Goal: Obtain resource: Download file/media

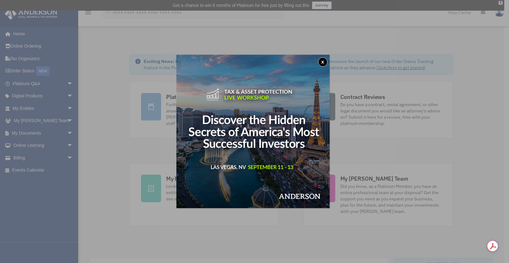
click at [323, 61] on button "x" at bounding box center [322, 61] width 9 height 9
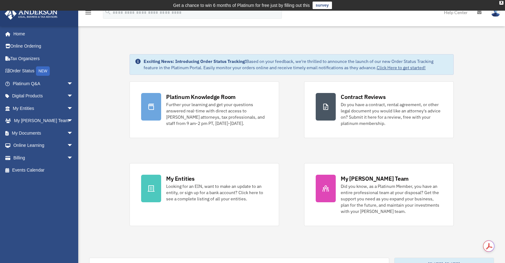
click at [32, 132] on link "My Documents arrow_drop_down" at bounding box center [43, 133] width 78 height 13
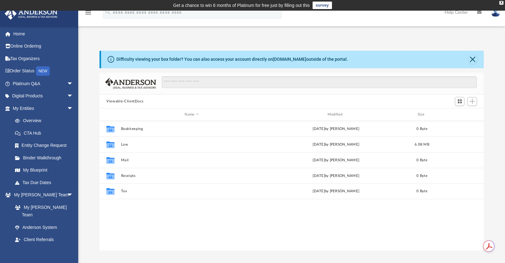
scroll to position [138, 380]
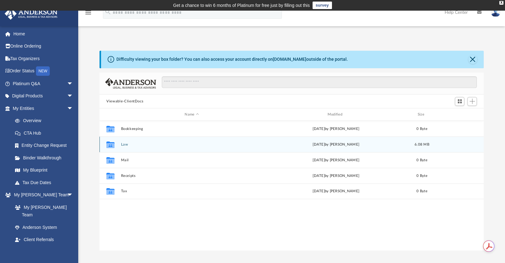
click at [110, 148] on icon "Collaborated Folder" at bounding box center [111, 145] width 10 height 10
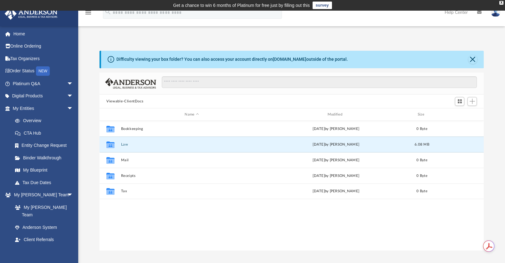
click at [123, 144] on button "Law" at bounding box center [192, 144] width 142 height 4
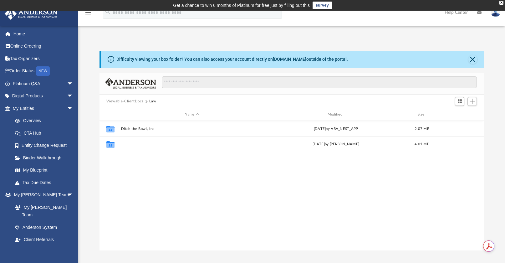
click at [134, 143] on button "Lampstand Financial, LLC" at bounding box center [192, 144] width 142 height 4
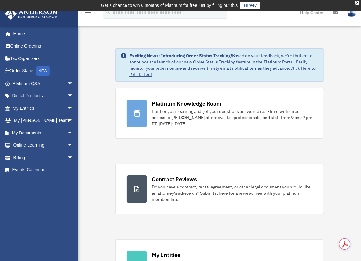
click at [28, 132] on link "My Documents arrow_drop_down" at bounding box center [43, 133] width 78 height 13
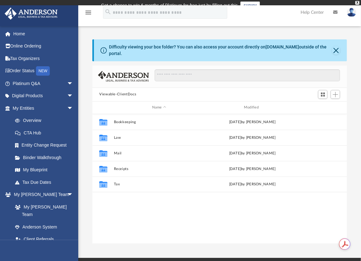
scroll to position [138, 250]
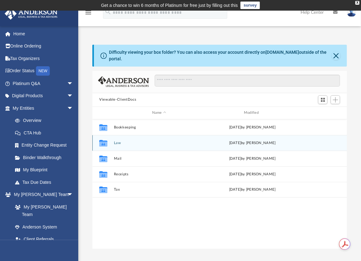
click at [111, 139] on div "Collaborated Folder Law [DATE] by [PERSON_NAME]" at bounding box center [219, 143] width 255 height 16
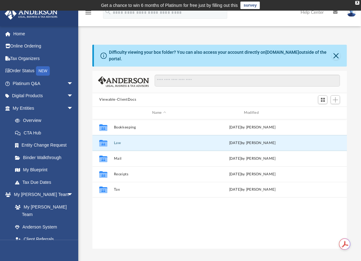
click at [116, 141] on button "Law" at bounding box center [159, 143] width 90 height 4
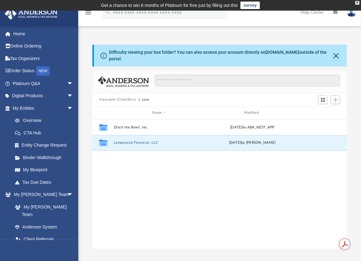
click at [137, 141] on button "Lampstand Financial, LLC" at bounding box center [159, 143] width 90 height 4
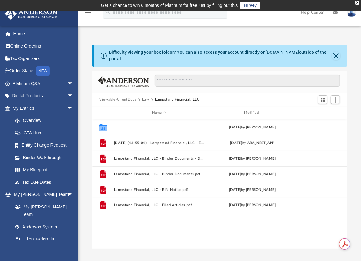
click at [131, 126] on button "Bank Documents" at bounding box center [159, 128] width 90 height 4
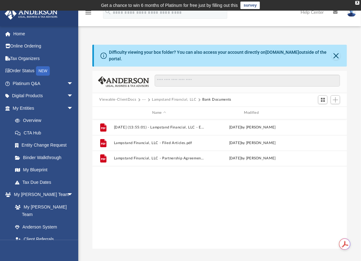
click at [320, 124] on button "More options" at bounding box center [323, 127] width 14 height 9
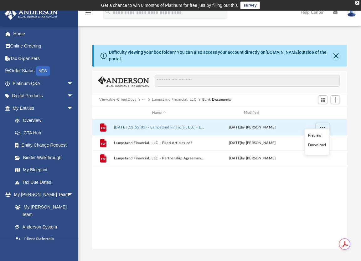
click at [317, 135] on li "Preview" at bounding box center [317, 135] width 18 height 7
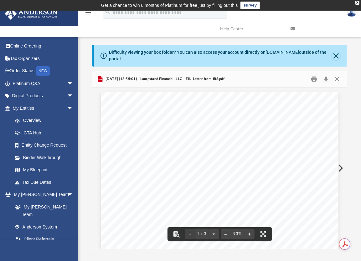
scroll to position [95, 0]
click at [327, 75] on button "Download" at bounding box center [325, 79] width 11 height 10
click at [356, 76] on div "Difficulty viewing your box folder? You can also access your account directly o…" at bounding box center [219, 147] width 283 height 204
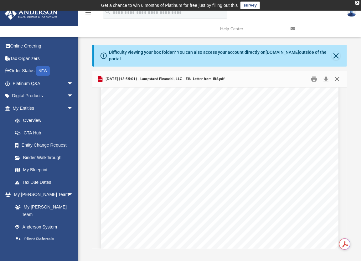
click at [337, 74] on button "Close" at bounding box center [336, 79] width 11 height 10
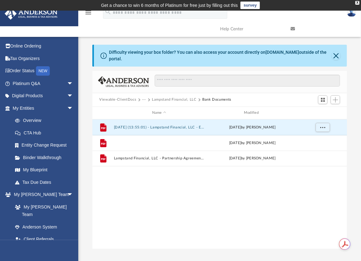
click at [131, 141] on button "Lampstand Financial, LLC - Filed Articles.pdf" at bounding box center [159, 143] width 90 height 4
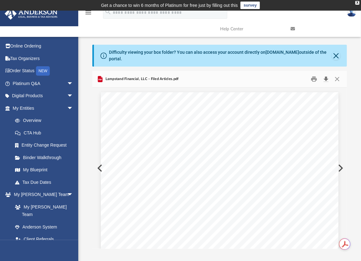
click at [325, 74] on button "Download" at bounding box center [325, 79] width 11 height 10
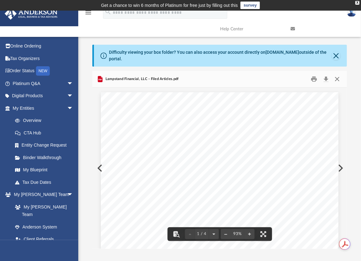
click at [337, 74] on button "Close" at bounding box center [336, 79] width 11 height 10
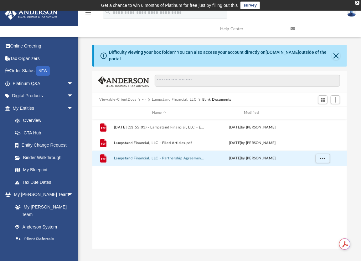
click at [149, 157] on button "Lampstand Financial, LLC - Partnership Agreement - DocuSigned.pdf" at bounding box center [159, 159] width 90 height 4
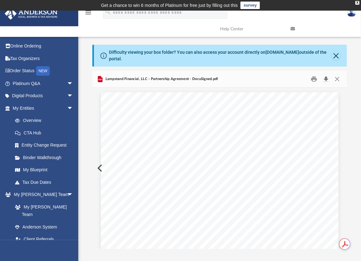
click at [324, 74] on button "Download" at bounding box center [325, 79] width 11 height 10
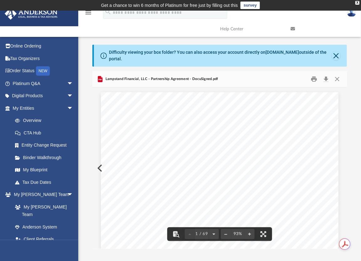
click at [188, 33] on div "menu search Site Menu add groovywood@gmail.com My Profile Reset Password Logout…" at bounding box center [181, 21] width 352 height 32
click at [322, 139] on div "  23(5$7,1*$*5((0(17 2) /$0367$1'),1$1&,$///& $:<20,1*/,0,7('/,$%,/…" at bounding box center [220, 245] width 238 height 307
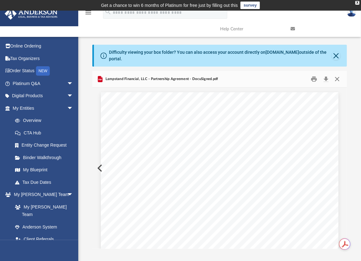
click at [339, 74] on button "Close" at bounding box center [336, 79] width 11 height 10
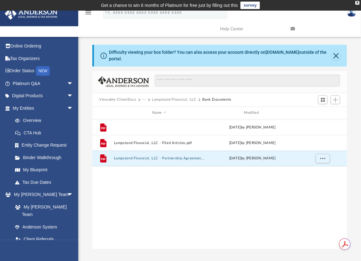
click at [136, 126] on button "[DATE] (13:55:01) - Lampstand Financial, LLC - EIN Letter from IRS.pdf" at bounding box center [159, 128] width 90 height 4
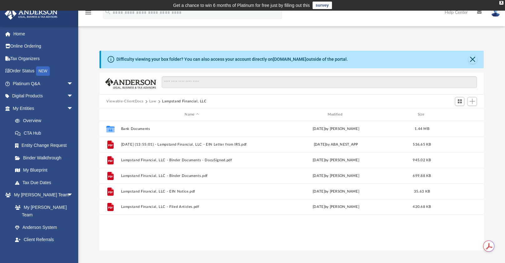
scroll to position [138, 380]
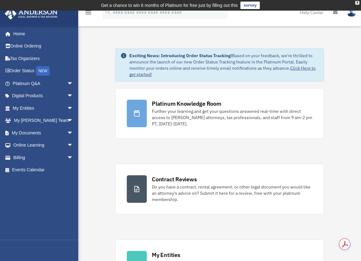
click at [34, 134] on link "My Documents arrow_drop_down" at bounding box center [43, 133] width 78 height 13
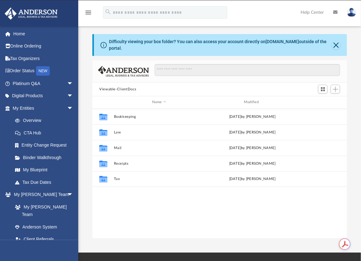
scroll to position [138, 250]
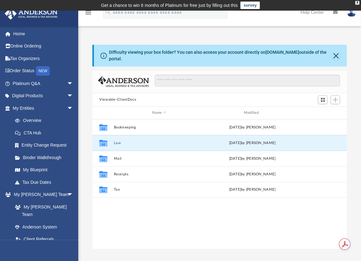
click at [117, 141] on button "Law" at bounding box center [159, 143] width 90 height 4
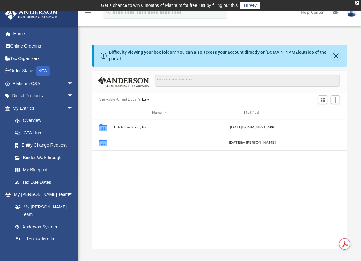
click at [120, 141] on button "Lampstand Financial, LLC" at bounding box center [159, 143] width 90 height 4
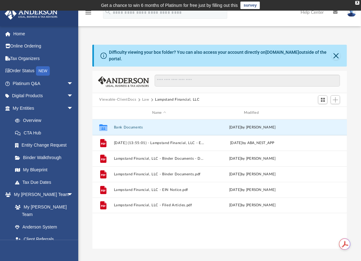
click at [133, 126] on button "Bank Documents" at bounding box center [159, 128] width 90 height 4
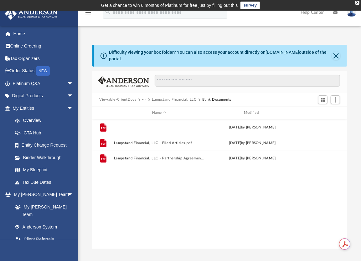
click at [141, 126] on button "[DATE] (13:55:01) - Lampstand Financial, LLC - EIN Letter from IRS.pdf" at bounding box center [159, 128] width 90 height 4
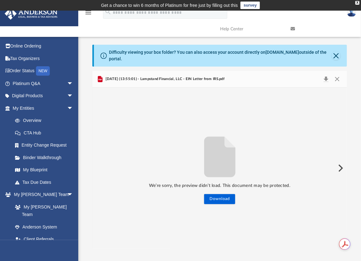
click at [337, 166] on button "Preview" at bounding box center [340, 169] width 14 height 18
click at [228, 113] on div "We’re sorry, the preview didn’t load. This document may be protected. Download" at bounding box center [219, 169] width 255 height 162
click at [91, 100] on div "Difficulty viewing your box folder? You can also access your account directly o…" at bounding box center [219, 147] width 283 height 204
